Goal: Task Accomplishment & Management: Use online tool/utility

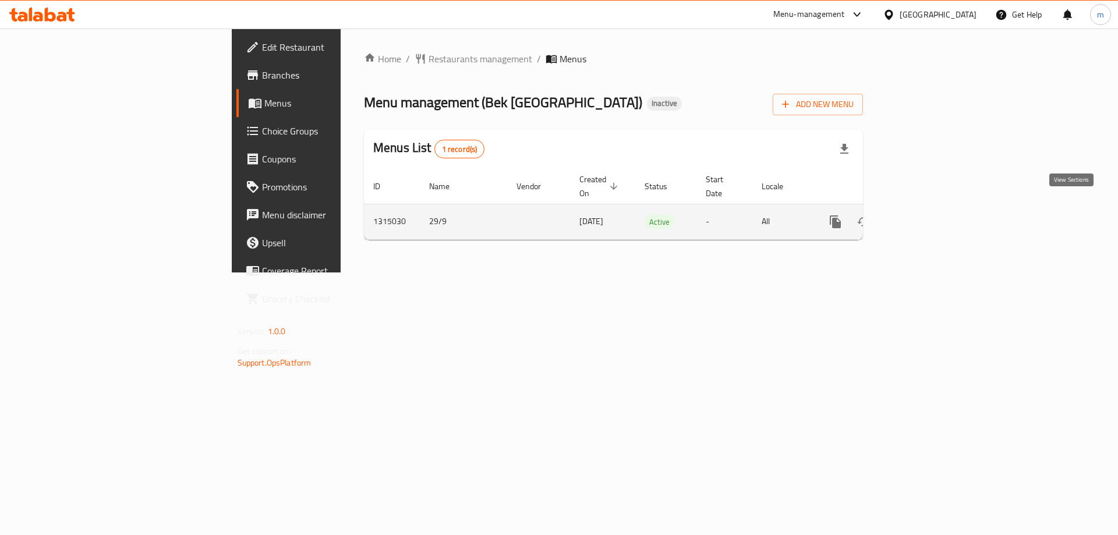
click at [925, 217] on icon "enhanced table" at bounding box center [919, 222] width 10 height 10
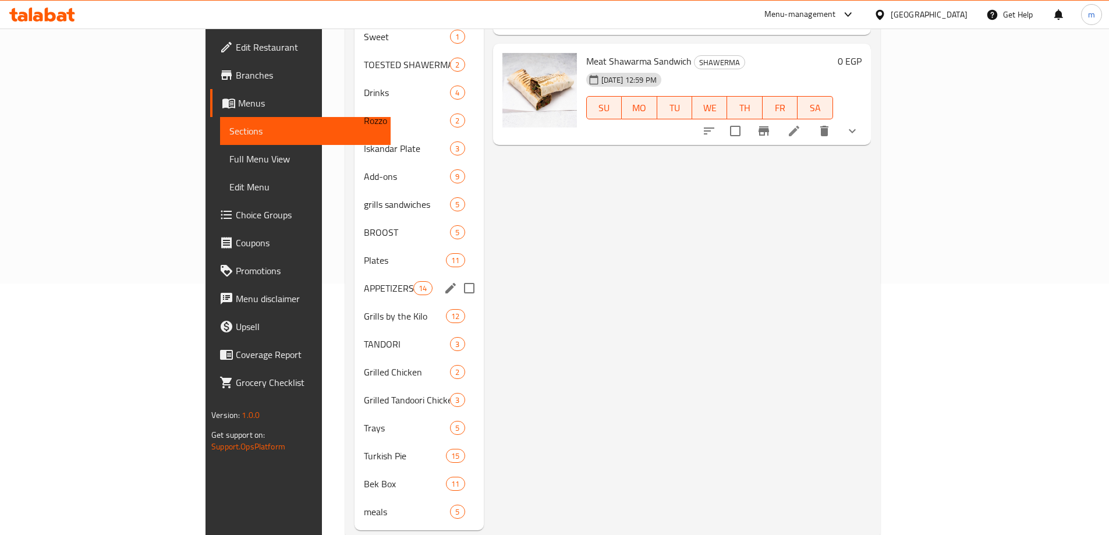
scroll to position [262, 0]
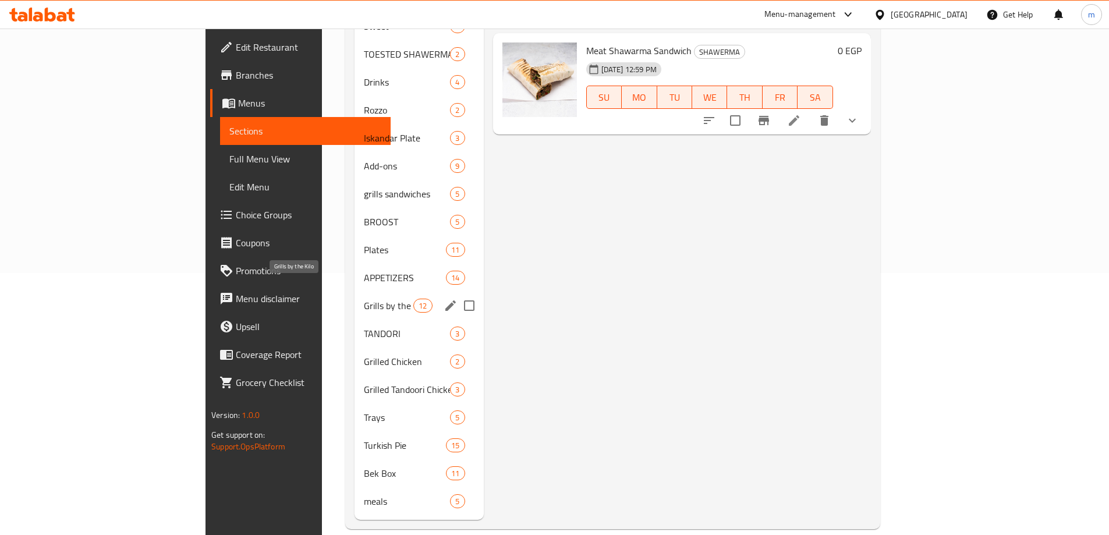
click at [364, 299] on span "Grills by the Kilo" at bounding box center [389, 306] width 50 height 14
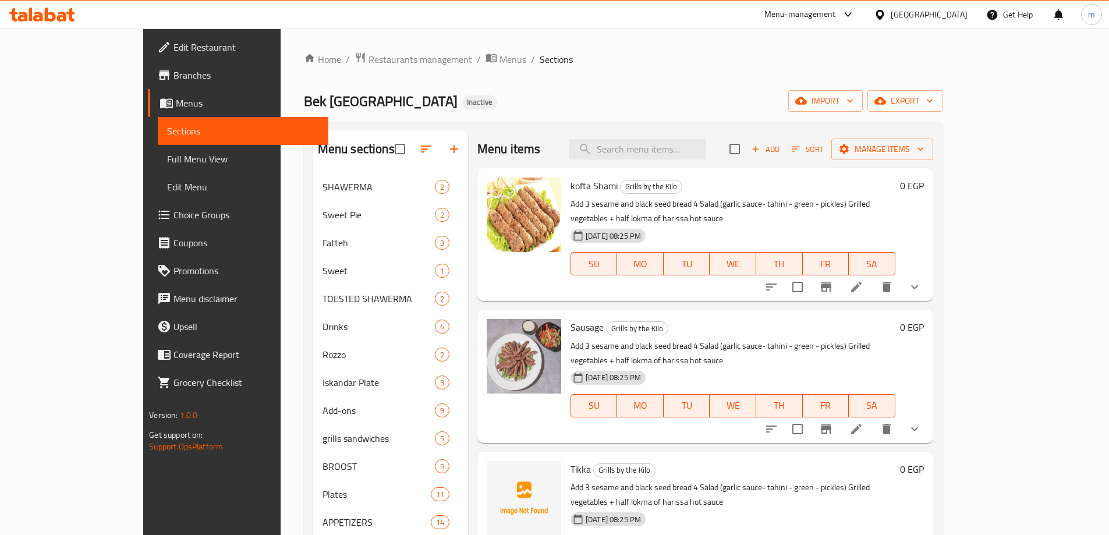
click at [167, 163] on span "Full Menu View" at bounding box center [243, 159] width 152 height 14
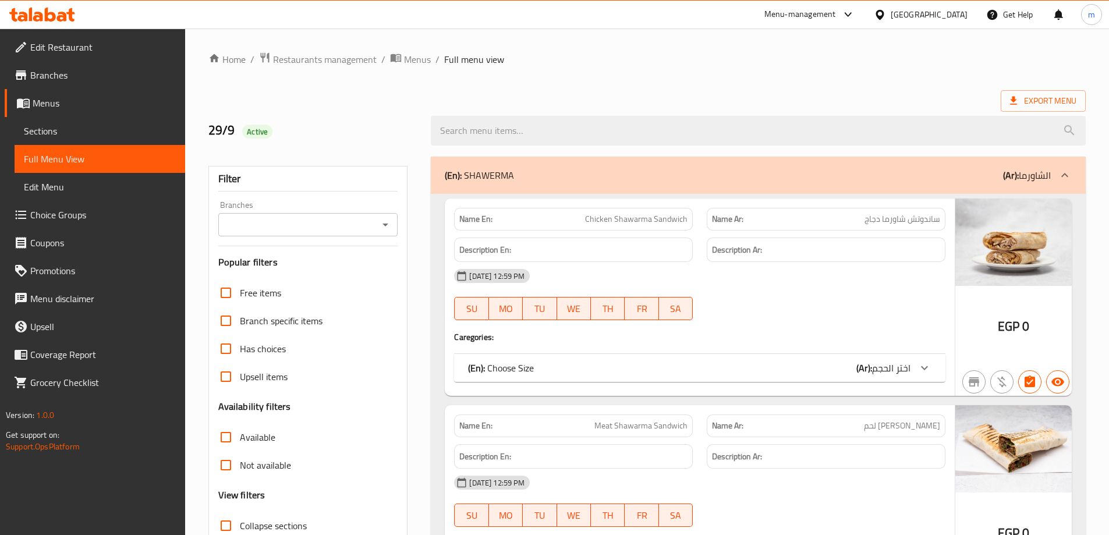
drag, startPoint x: 232, startPoint y: 527, endPoint x: 569, endPoint y: 295, distance: 408.7
click at [231, 528] on input "Collapse sections" at bounding box center [226, 526] width 28 height 28
checkbox input "true"
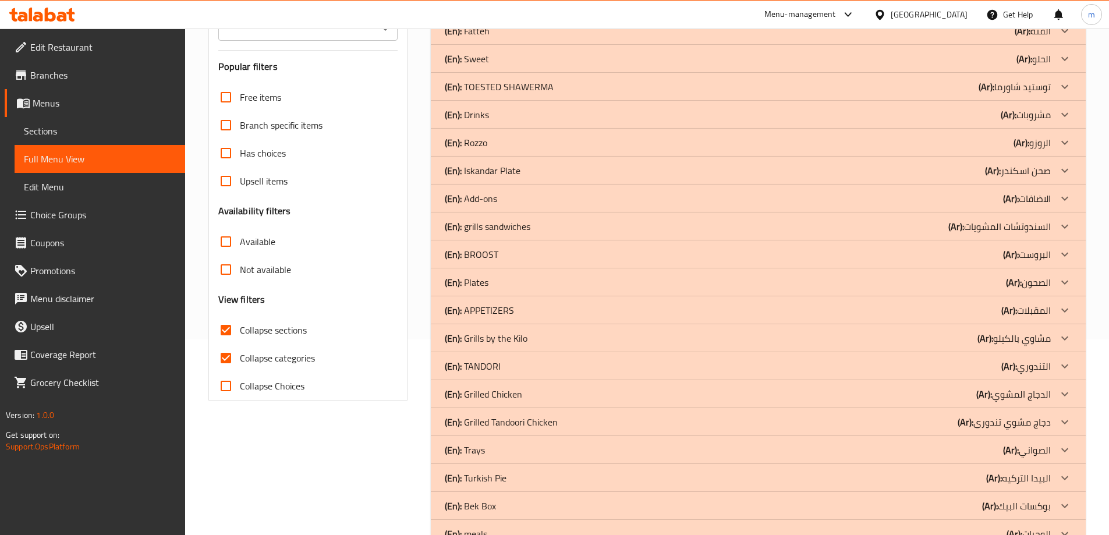
scroll to position [232, 0]
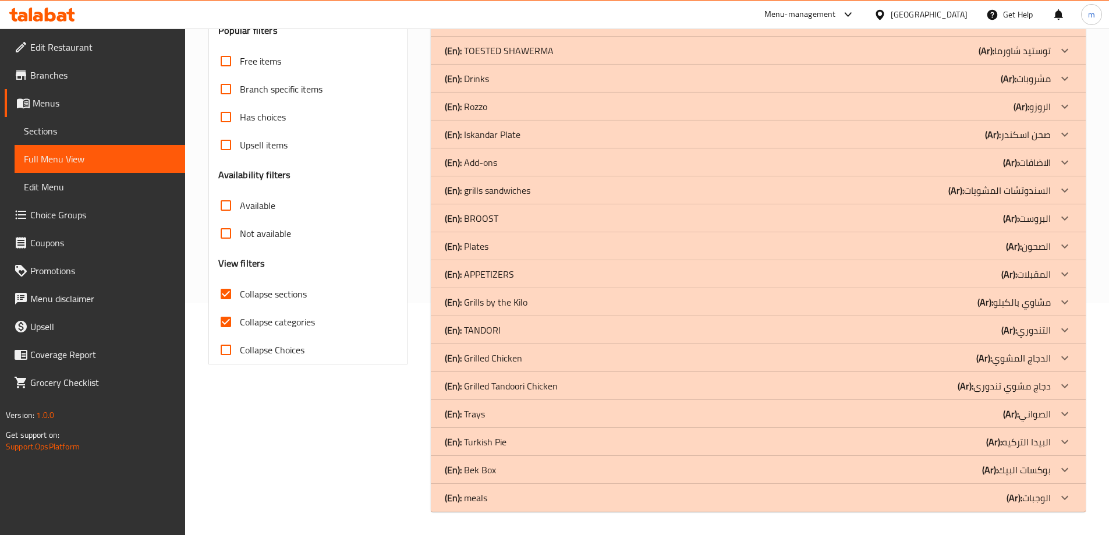
click at [554, 307] on div "(En): Grills by the Kilo (Ar): مشاوي بالكيلو" at bounding box center [748, 302] width 606 height 14
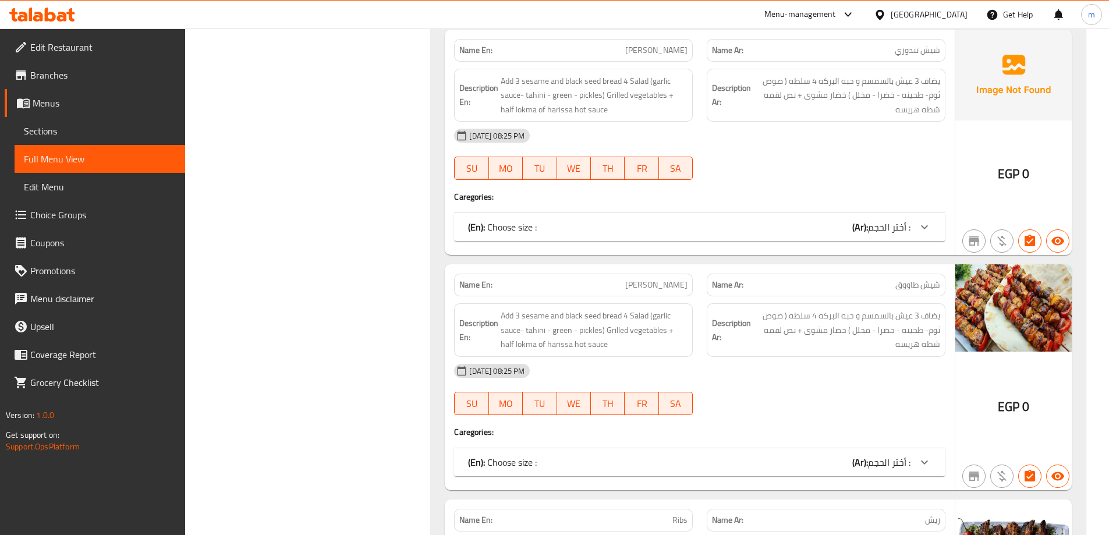
scroll to position [2270, 0]
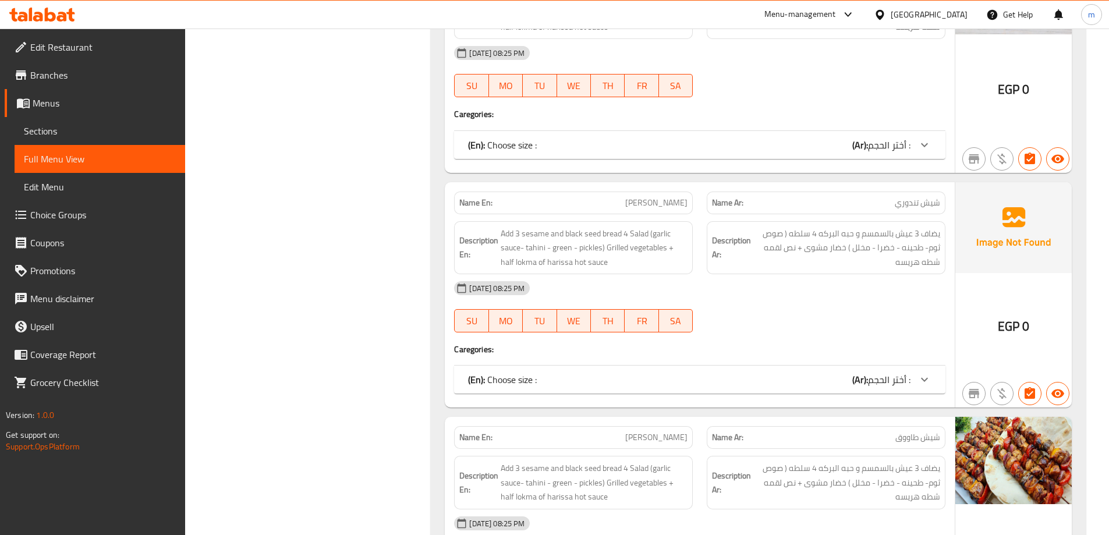
click at [68, 68] on link "Branches" at bounding box center [95, 75] width 181 height 28
